Goal: Information Seeking & Learning: Learn about a topic

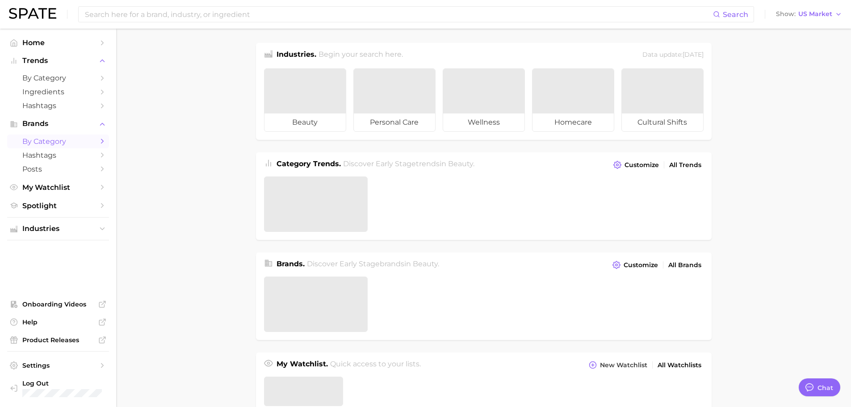
type textarea "x"
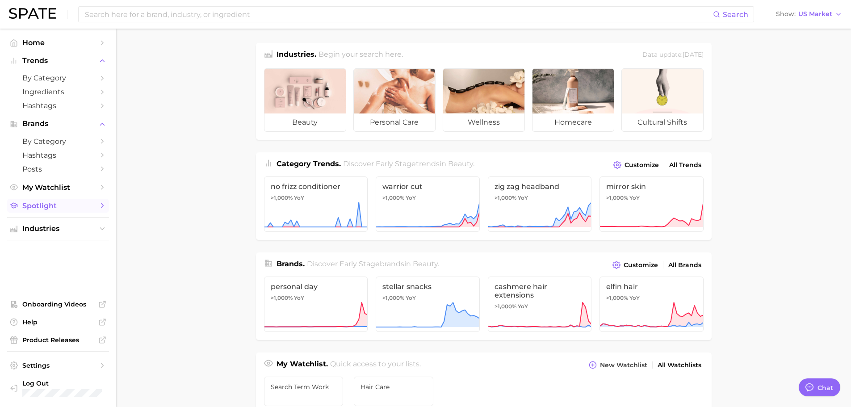
click at [54, 211] on link "Spotlight" at bounding box center [58, 206] width 102 height 14
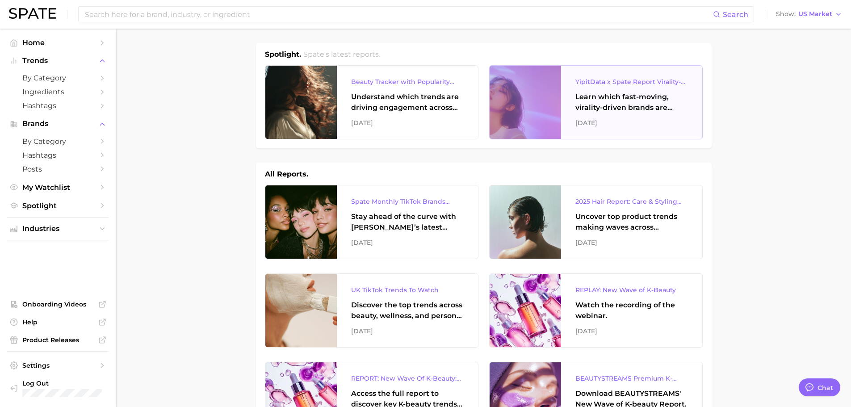
click at [630, 103] on div "Learn which fast-moving, virality-driven brands are leading the pack, the risks…" at bounding box center [631, 102] width 113 height 21
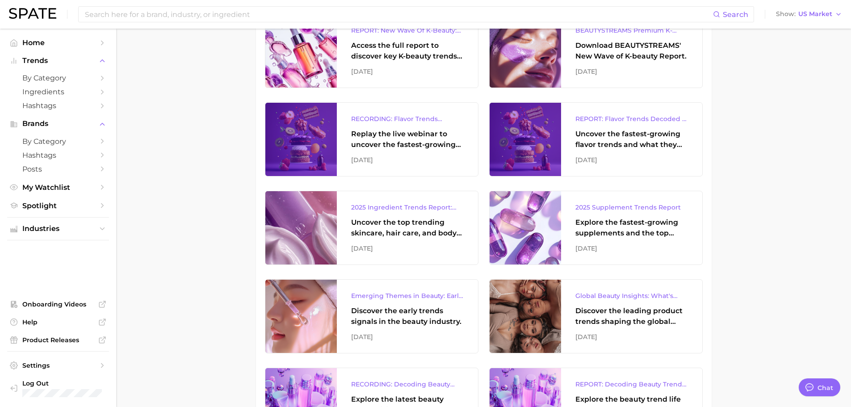
scroll to position [357, 0]
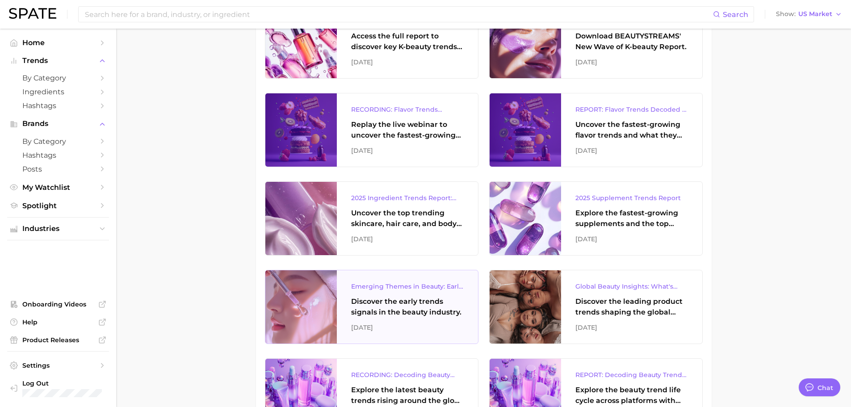
click at [386, 332] on div "[DATE]" at bounding box center [407, 327] width 113 height 11
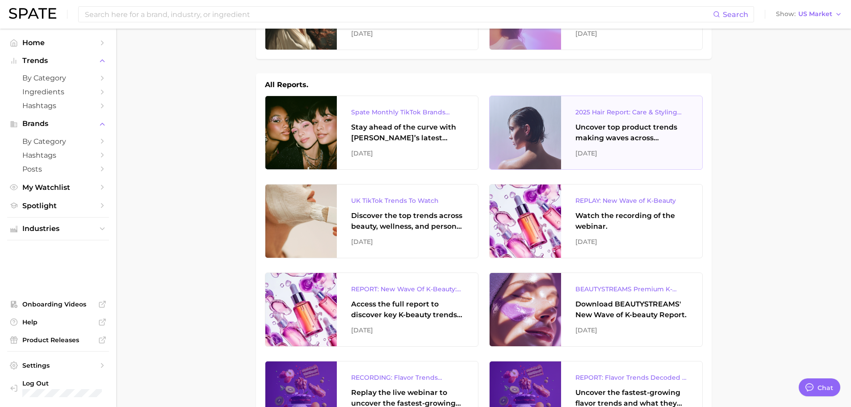
scroll to position [0, 0]
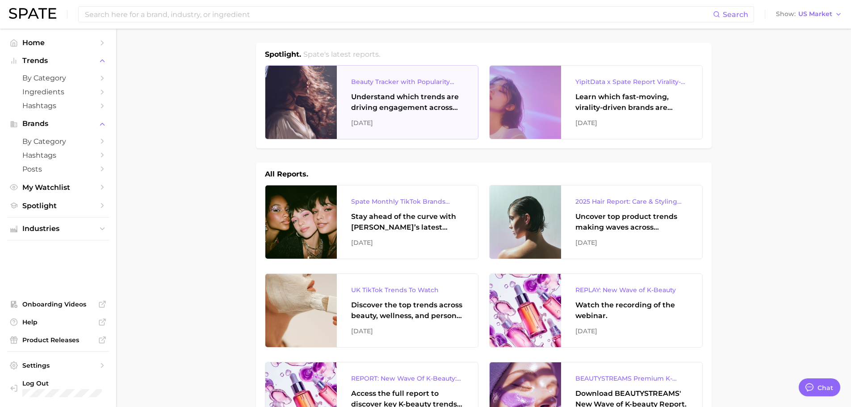
click at [442, 110] on div "Understand which trends are driving engagement across platforms in the skin, ha…" at bounding box center [407, 102] width 113 height 21
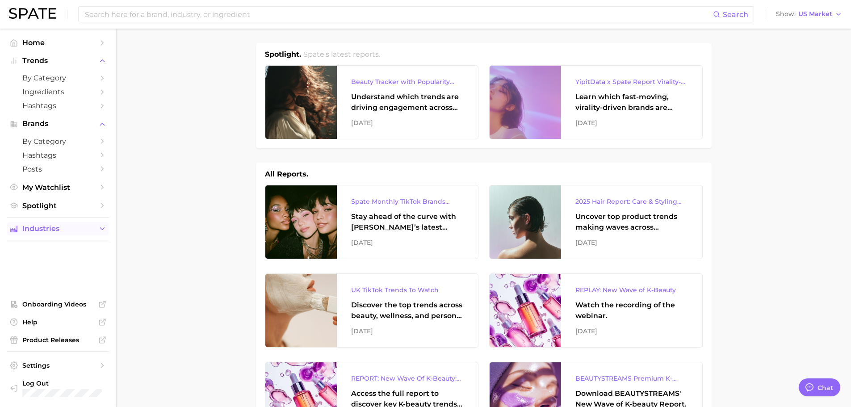
click at [60, 233] on button "Industries" at bounding box center [58, 228] width 102 height 13
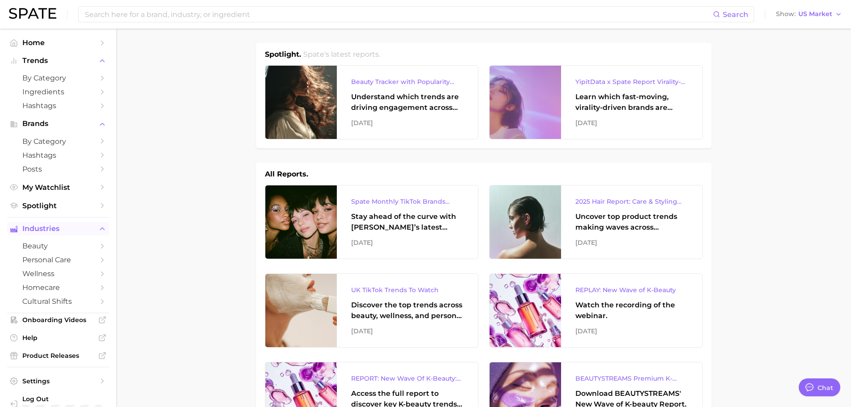
click at [60, 233] on button "Industries" at bounding box center [58, 228] width 102 height 13
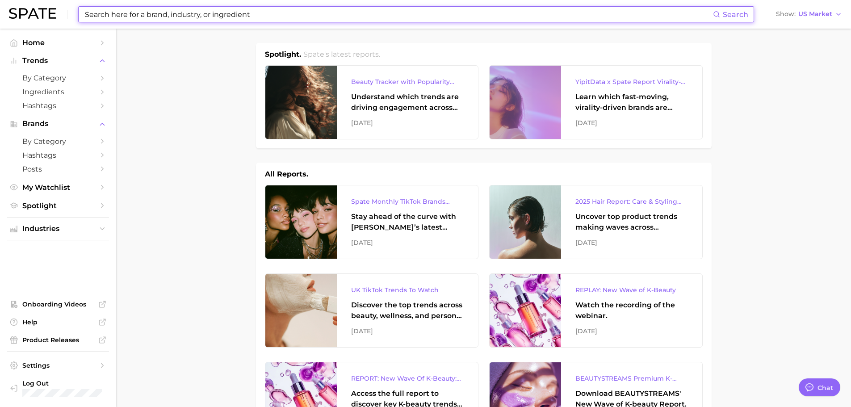
click at [186, 17] on input at bounding box center [398, 14] width 629 height 15
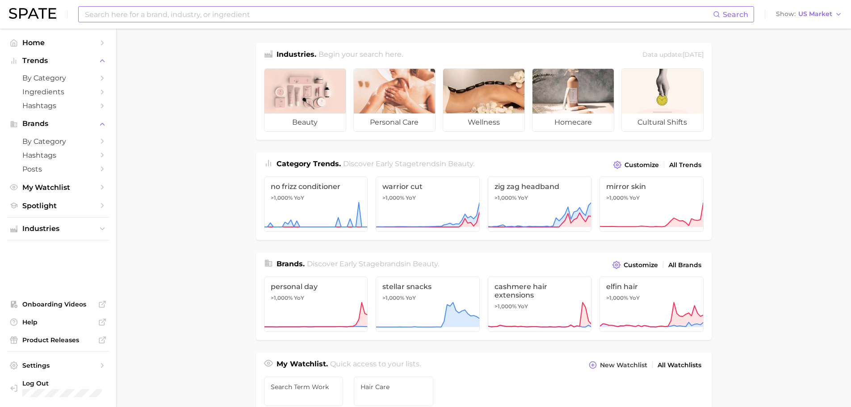
click at [180, 18] on input at bounding box center [398, 14] width 629 height 15
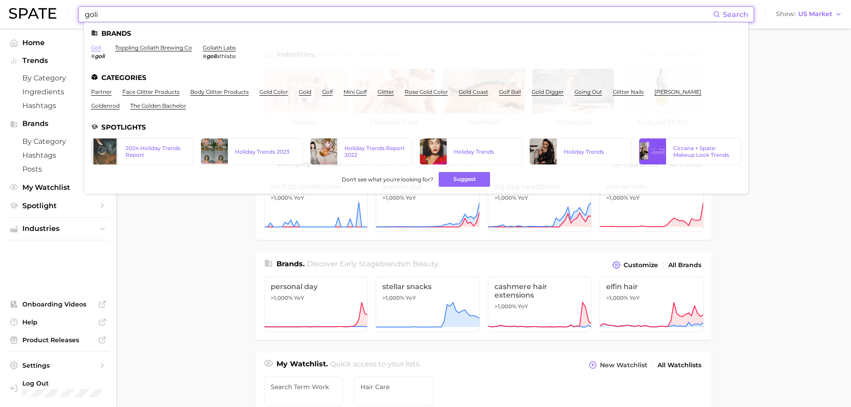
type input "goli"
click at [99, 47] on link "goli" at bounding box center [96, 47] width 10 height 7
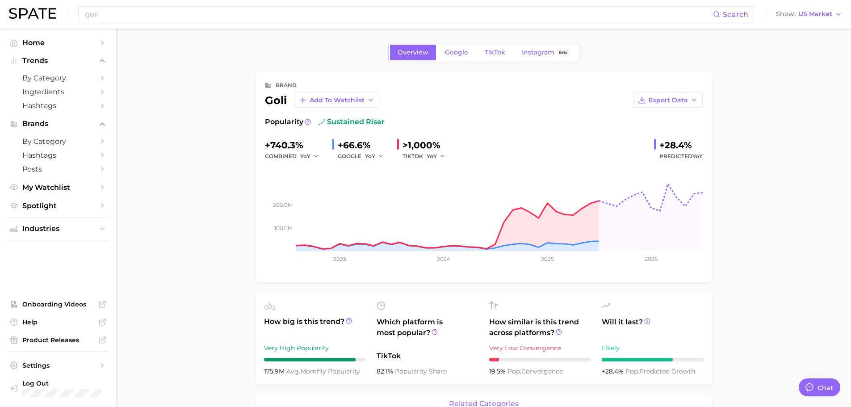
type textarea "x"
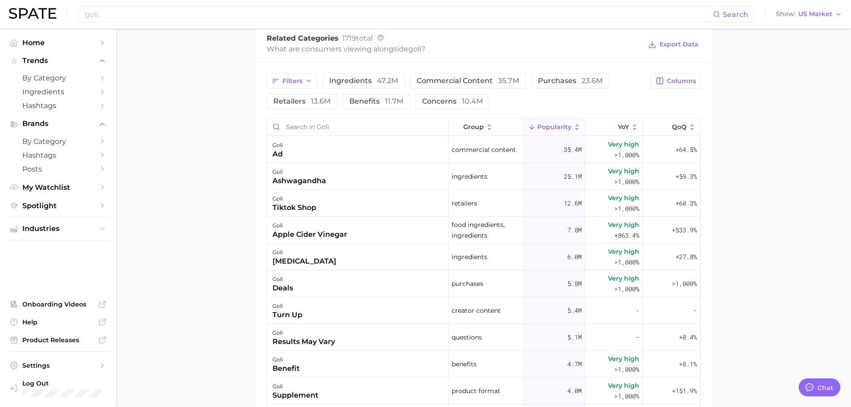
scroll to position [402, 0]
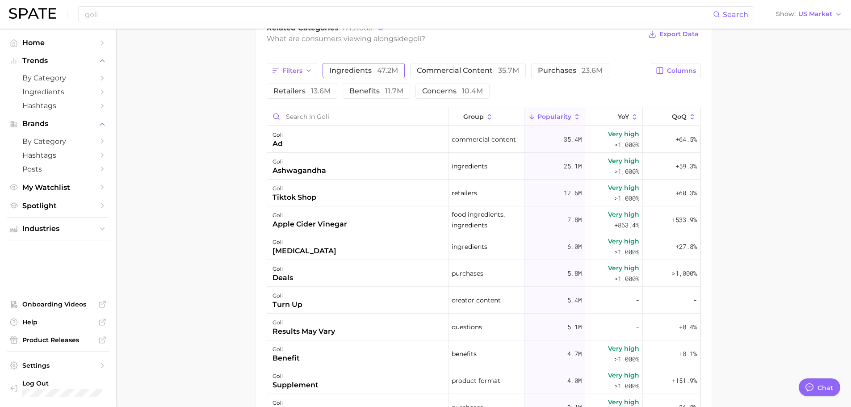
click at [356, 73] on span "ingredients 47.2m" at bounding box center [363, 70] width 69 height 7
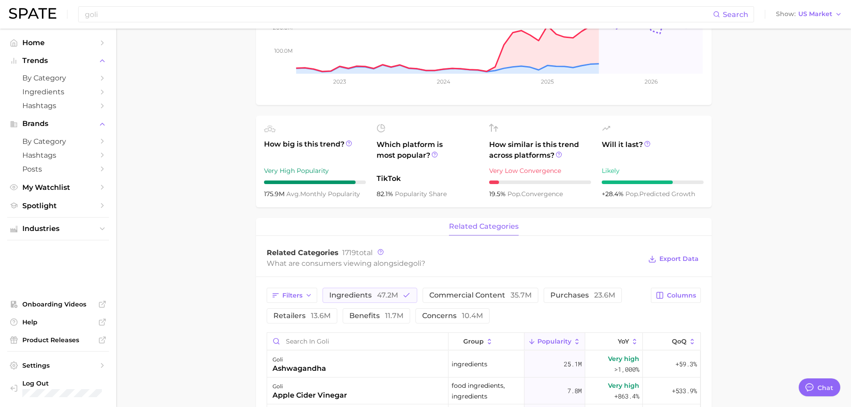
scroll to position [179, 0]
click at [343, 296] on span "ingredients 47.2m" at bounding box center [363, 293] width 69 height 7
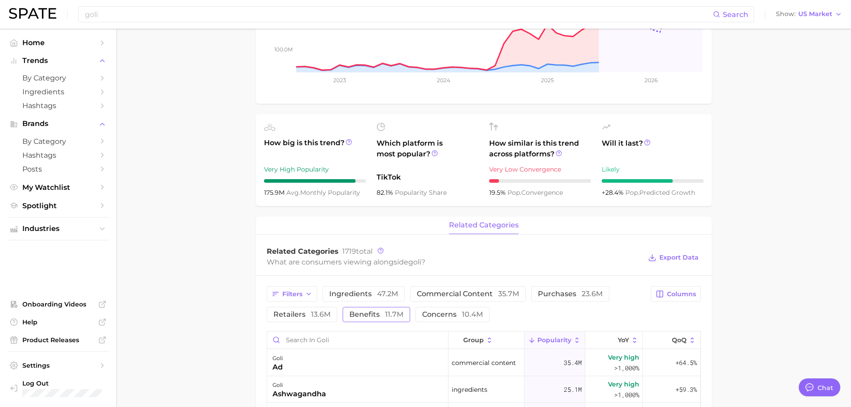
click at [359, 313] on span "benefits 11.7m" at bounding box center [376, 314] width 54 height 7
click at [395, 309] on button "benefits 11.7m" at bounding box center [383, 314] width 80 height 15
click at [457, 321] on button "concerns 10.4m" at bounding box center [452, 314] width 74 height 15
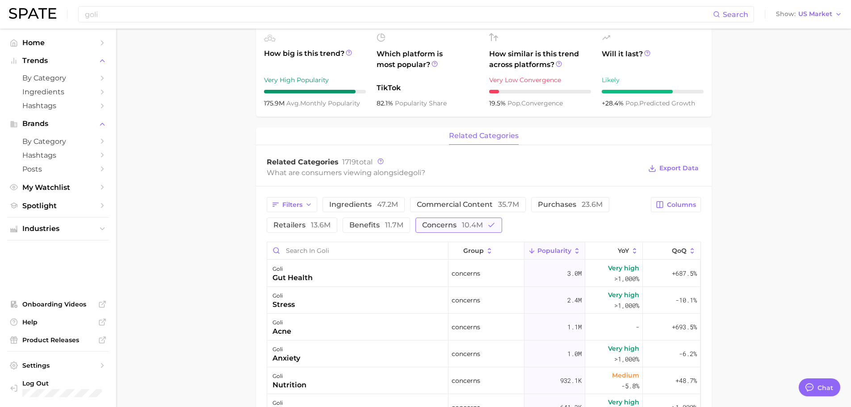
click at [470, 230] on button "concerns 10.4m" at bounding box center [458, 225] width 87 height 15
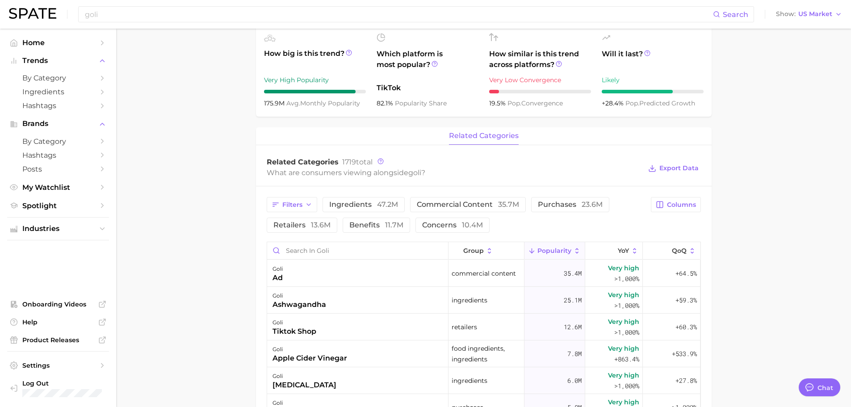
scroll to position [0, 0]
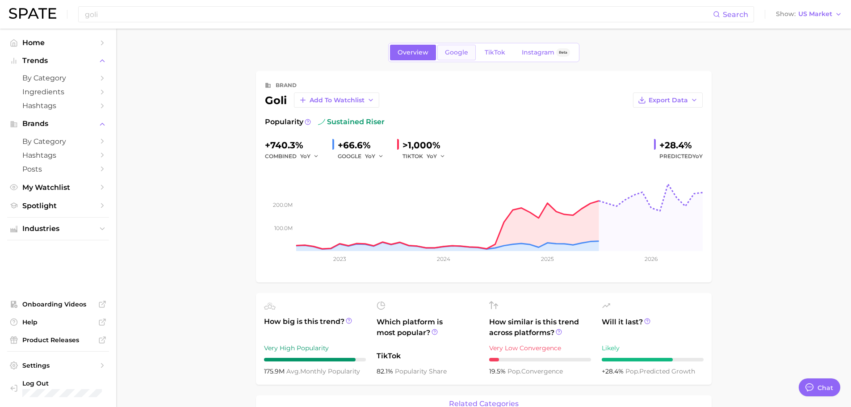
click at [465, 53] on span "Google" at bounding box center [456, 53] width 23 height 8
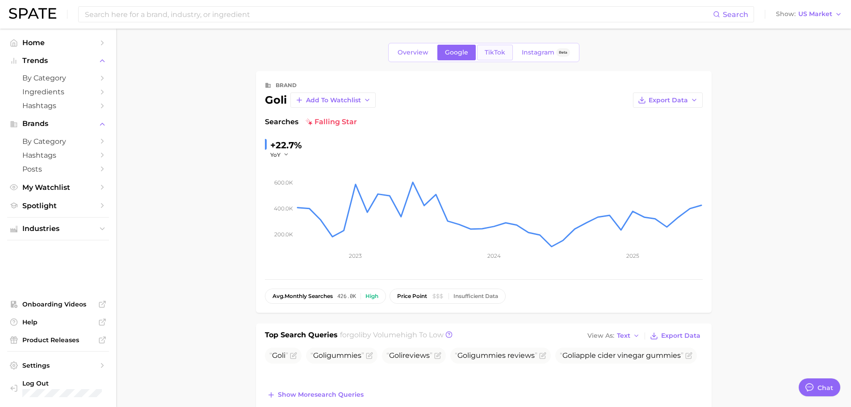
click at [494, 50] on span "TikTok" at bounding box center [495, 53] width 21 height 8
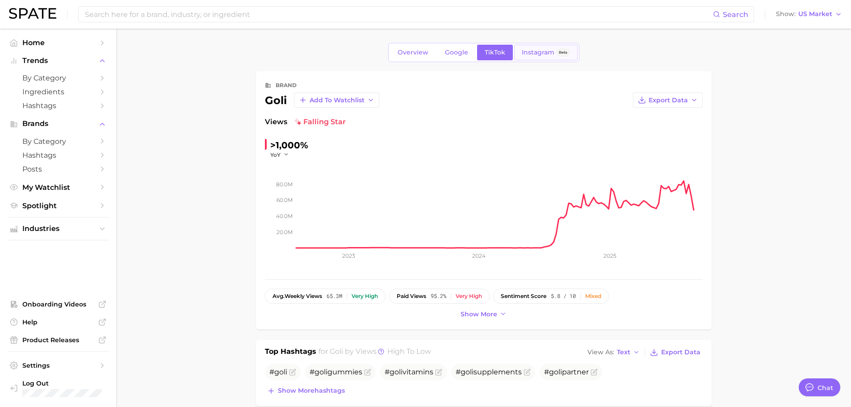
click at [536, 56] on link "Instagram Beta" at bounding box center [545, 53] width 63 height 16
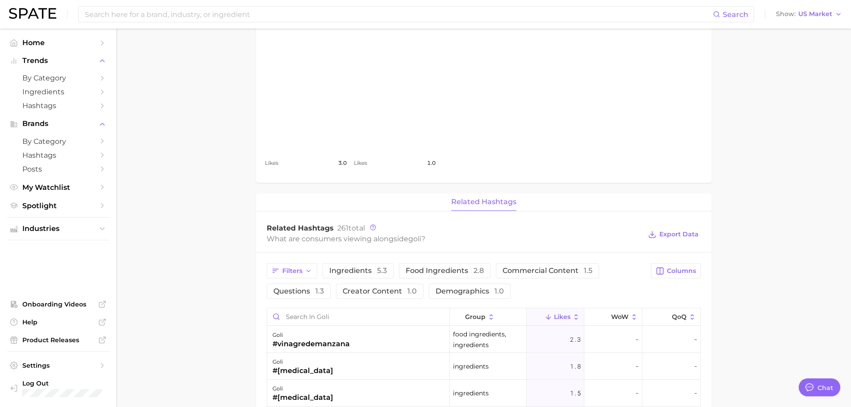
scroll to position [581, 0]
